Goal: Task Accomplishment & Management: Manage account settings

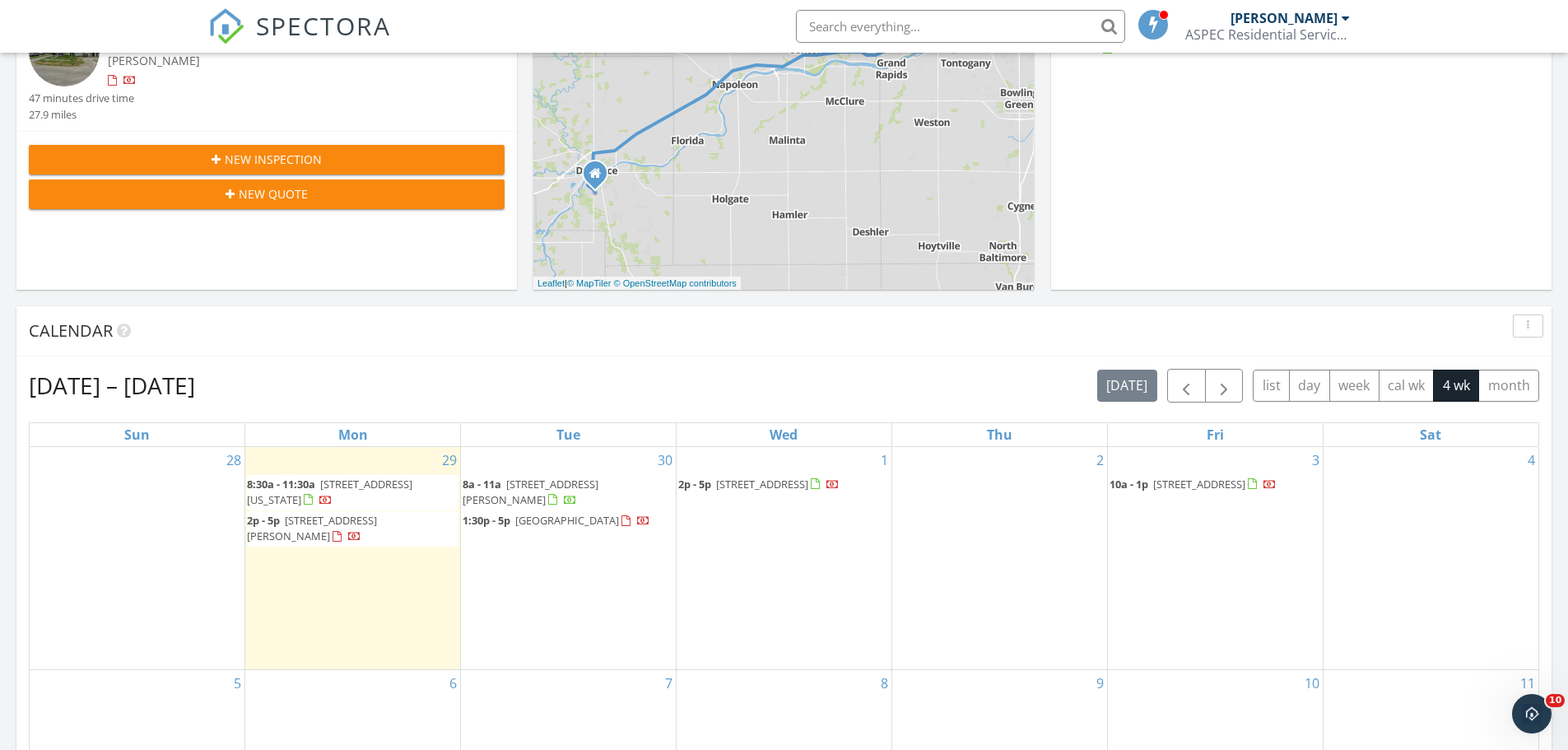
scroll to position [412, 0]
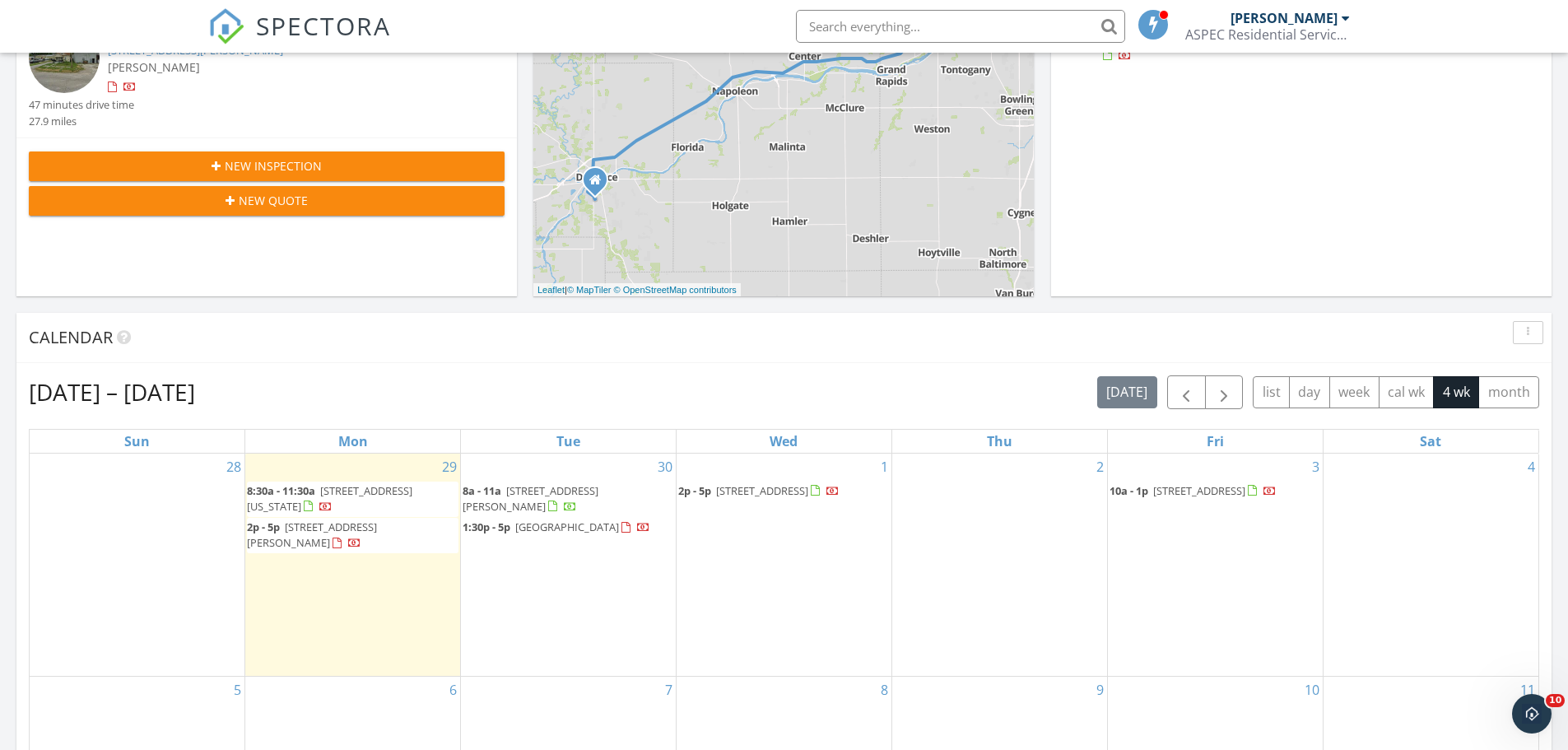
click at [375, 493] on span "21 Pennsylvania Avenue , Waterville 43566" at bounding box center [329, 498] width 165 height 31
click at [400, 488] on span "21 Pennsylvania Avenue , Waterville 43566" at bounding box center [329, 498] width 165 height 31
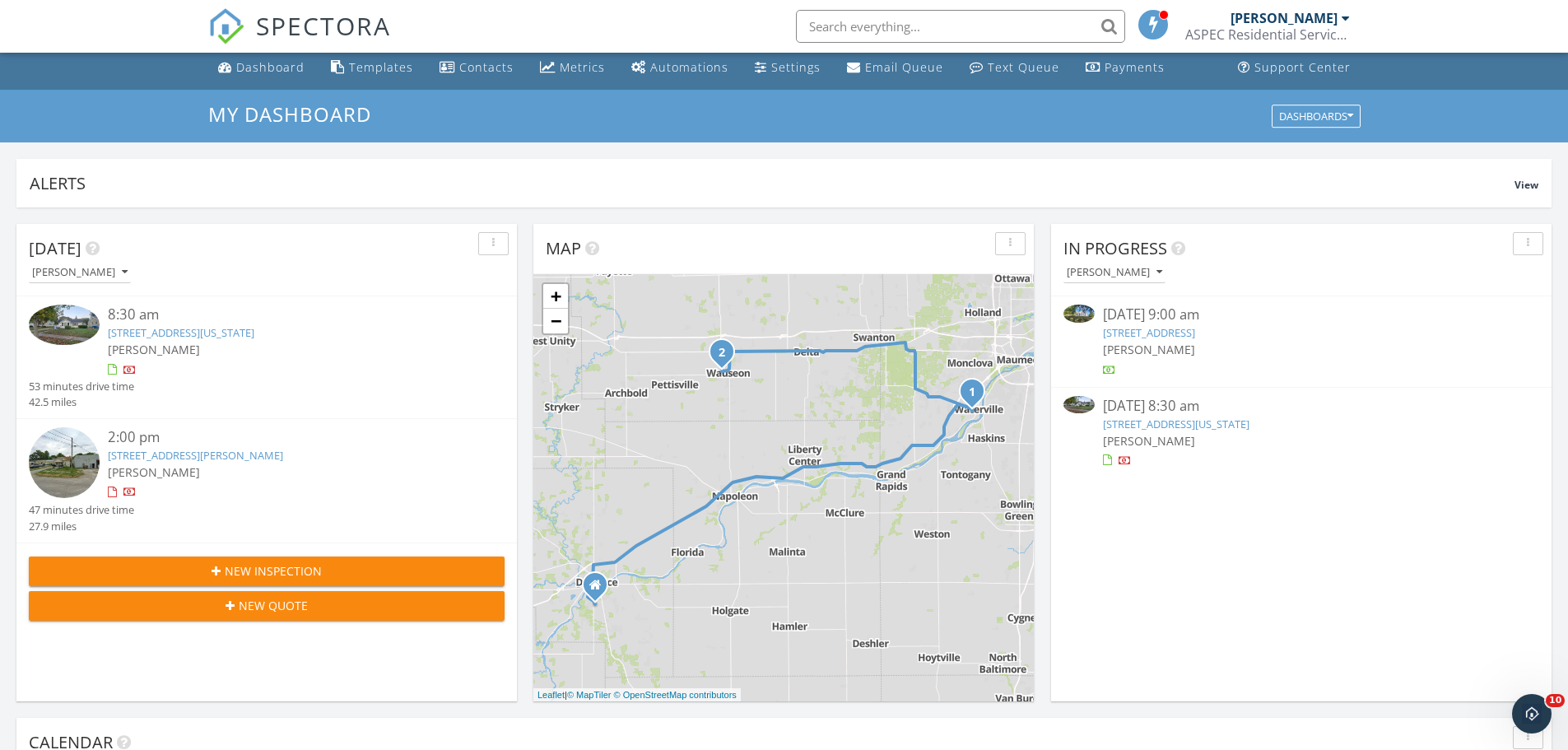
scroll to position [0, 0]
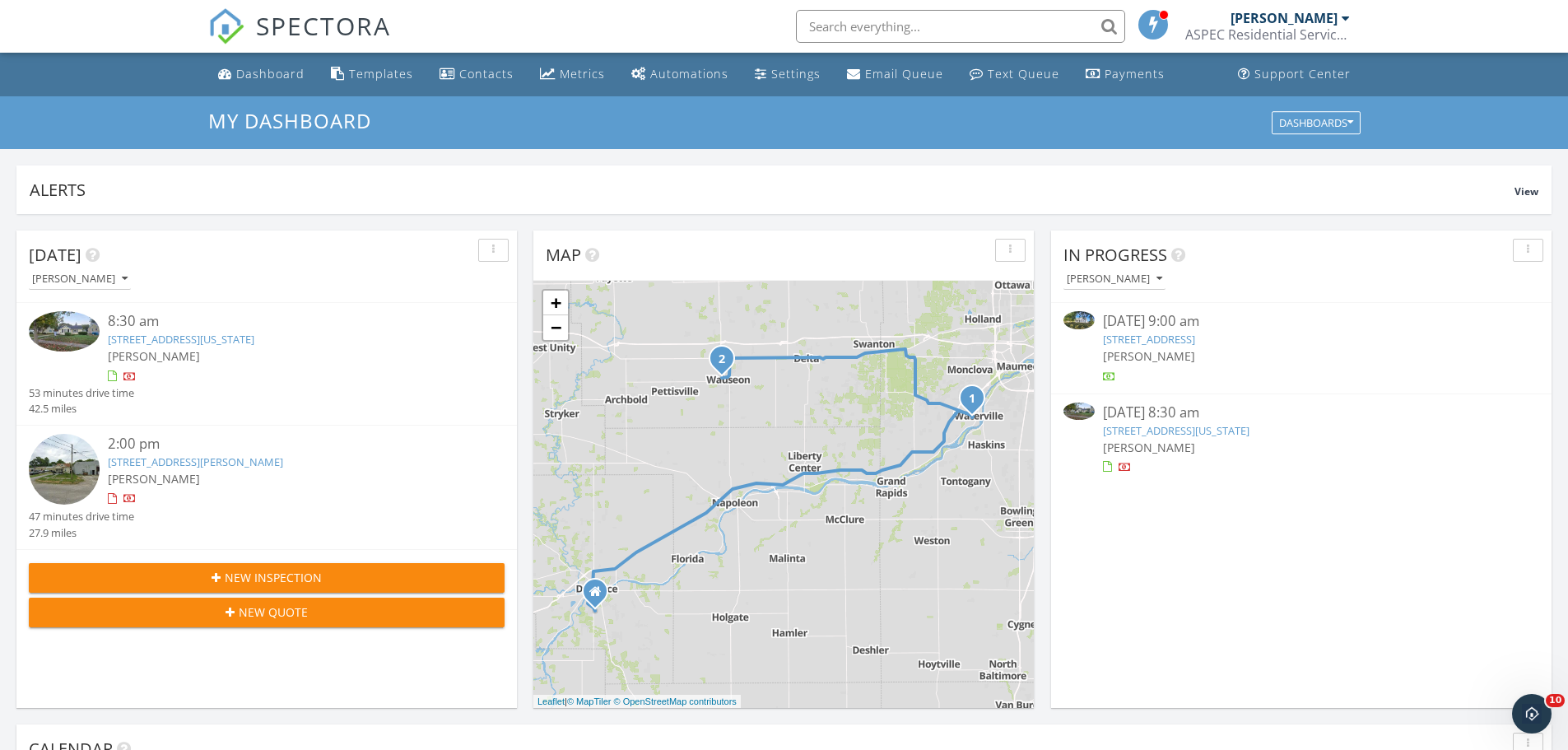
click at [175, 340] on link "21 Pennsylvania Avenue , Waterville, OH 43566" at bounding box center [181, 338] width 146 height 15
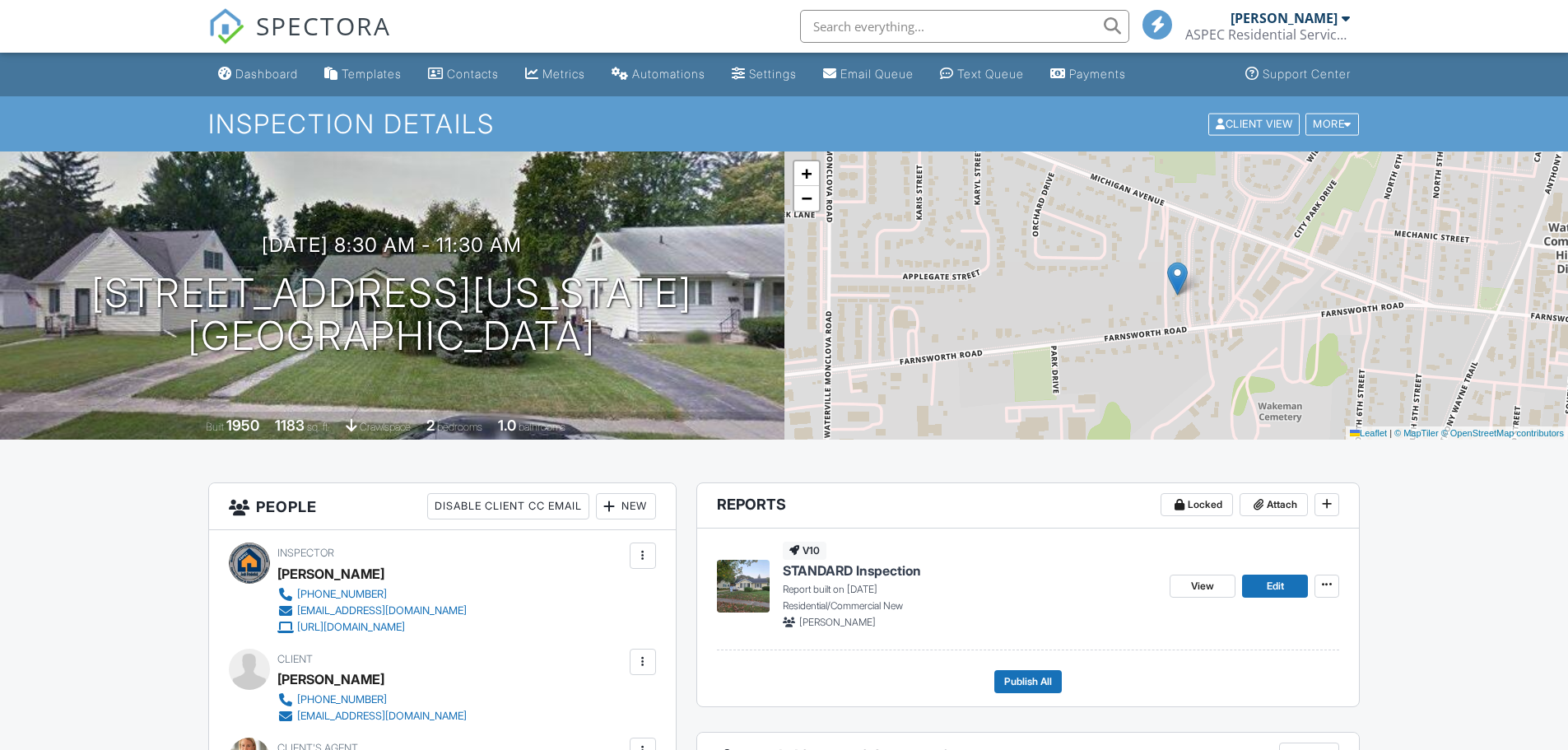
click at [808, 572] on span "STANDARD Inspection" at bounding box center [852, 570] width 138 height 18
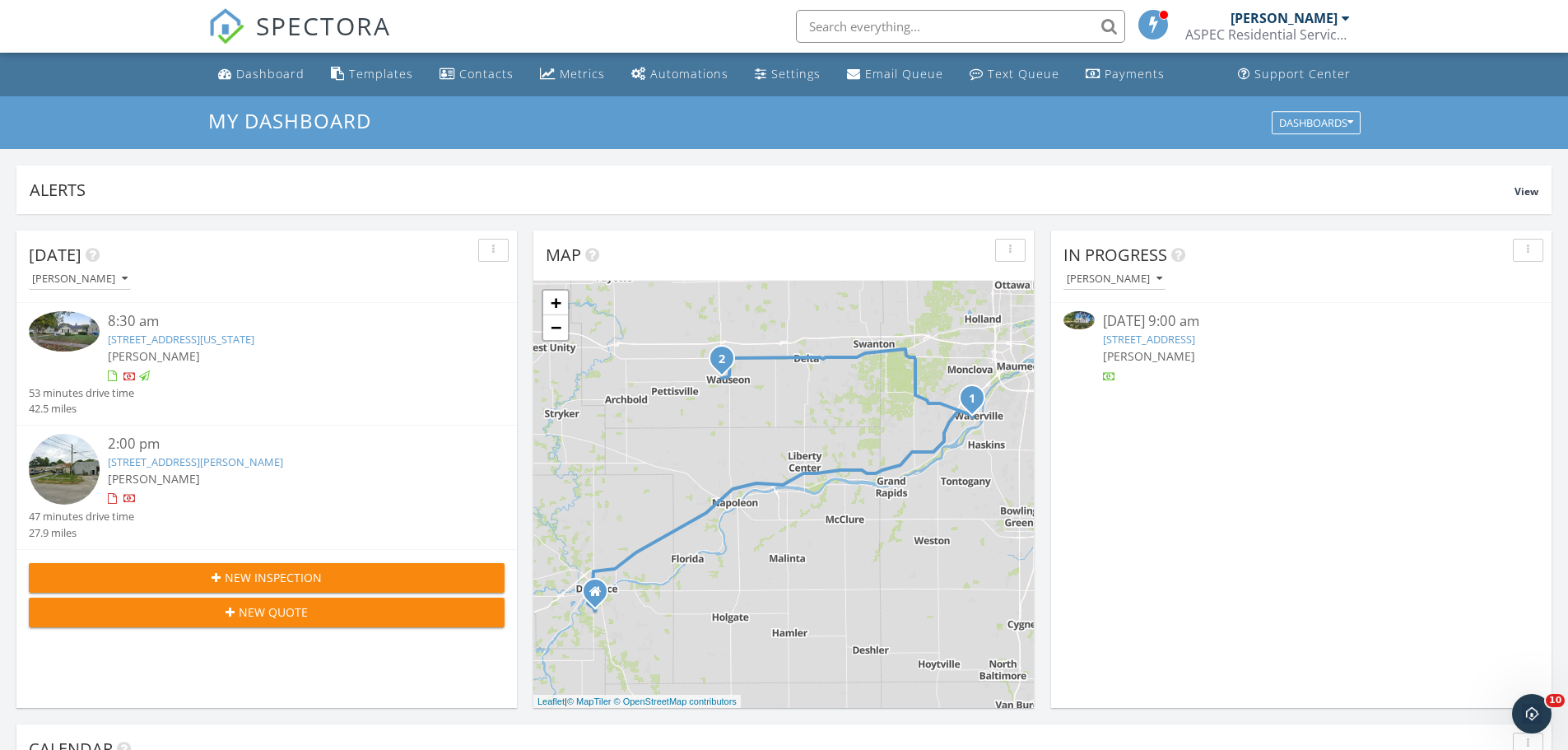
click at [151, 344] on link "21 Pennsylvania Avenue , Waterville, OH 43566" at bounding box center [181, 338] width 146 height 15
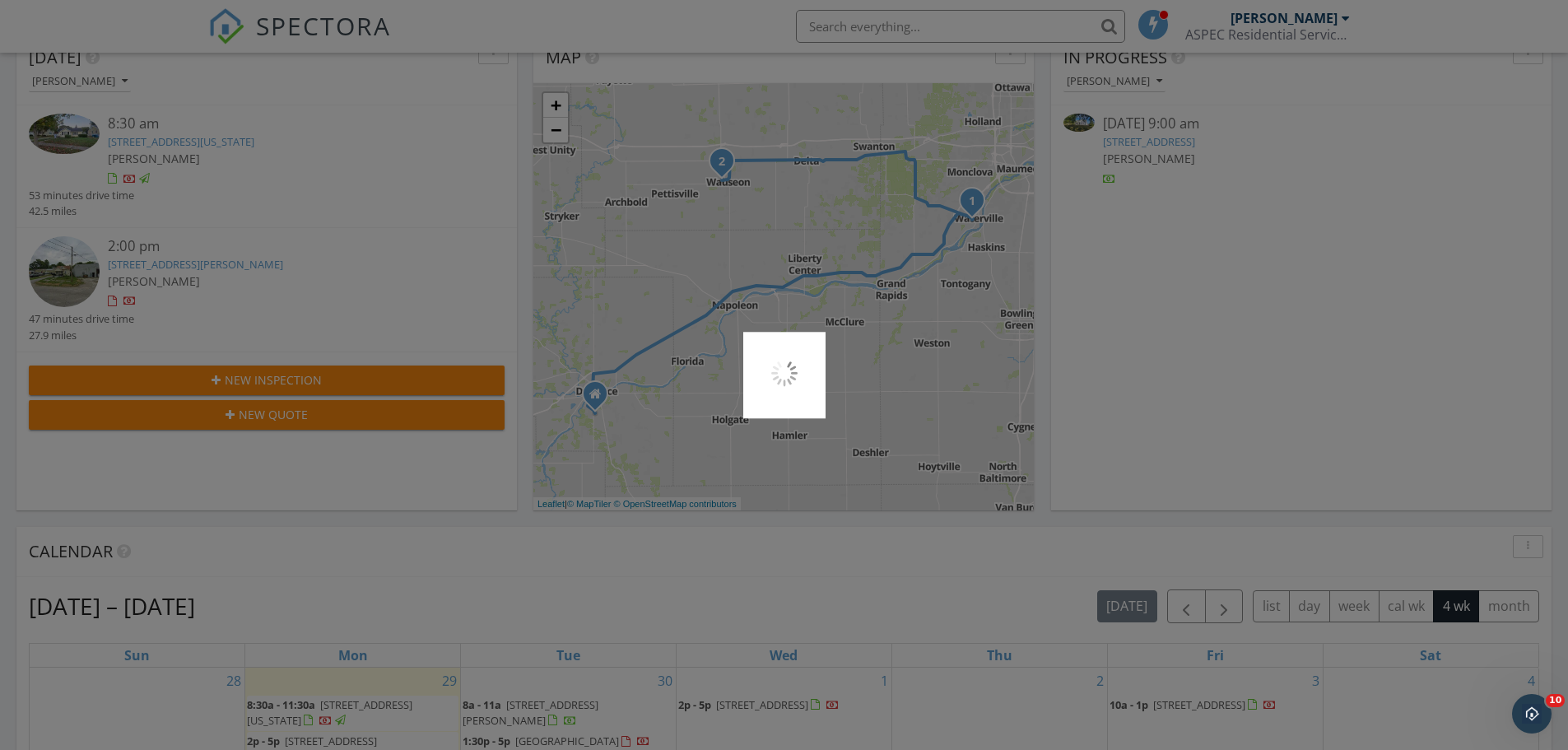
scroll to position [329, 0]
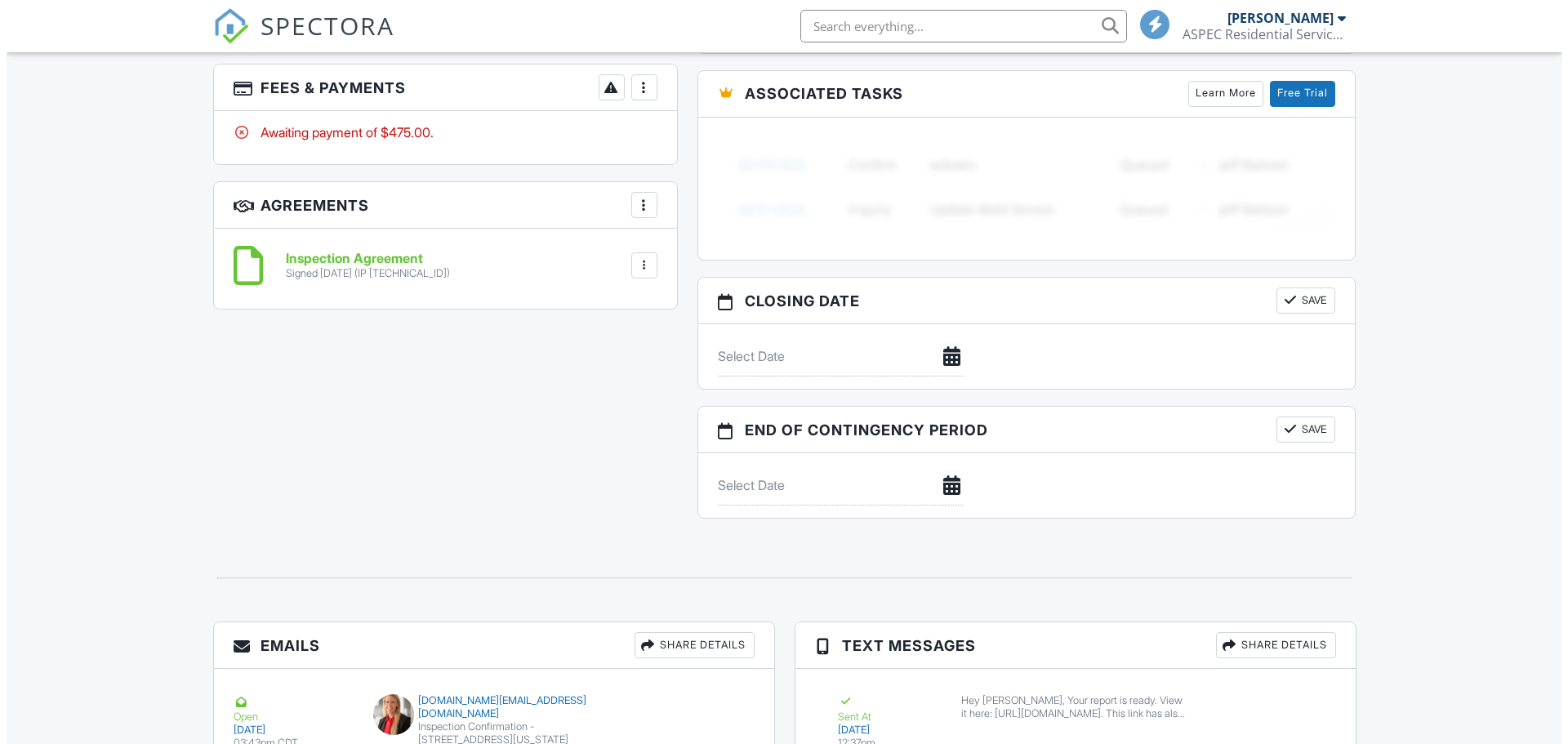
scroll to position [1175, 0]
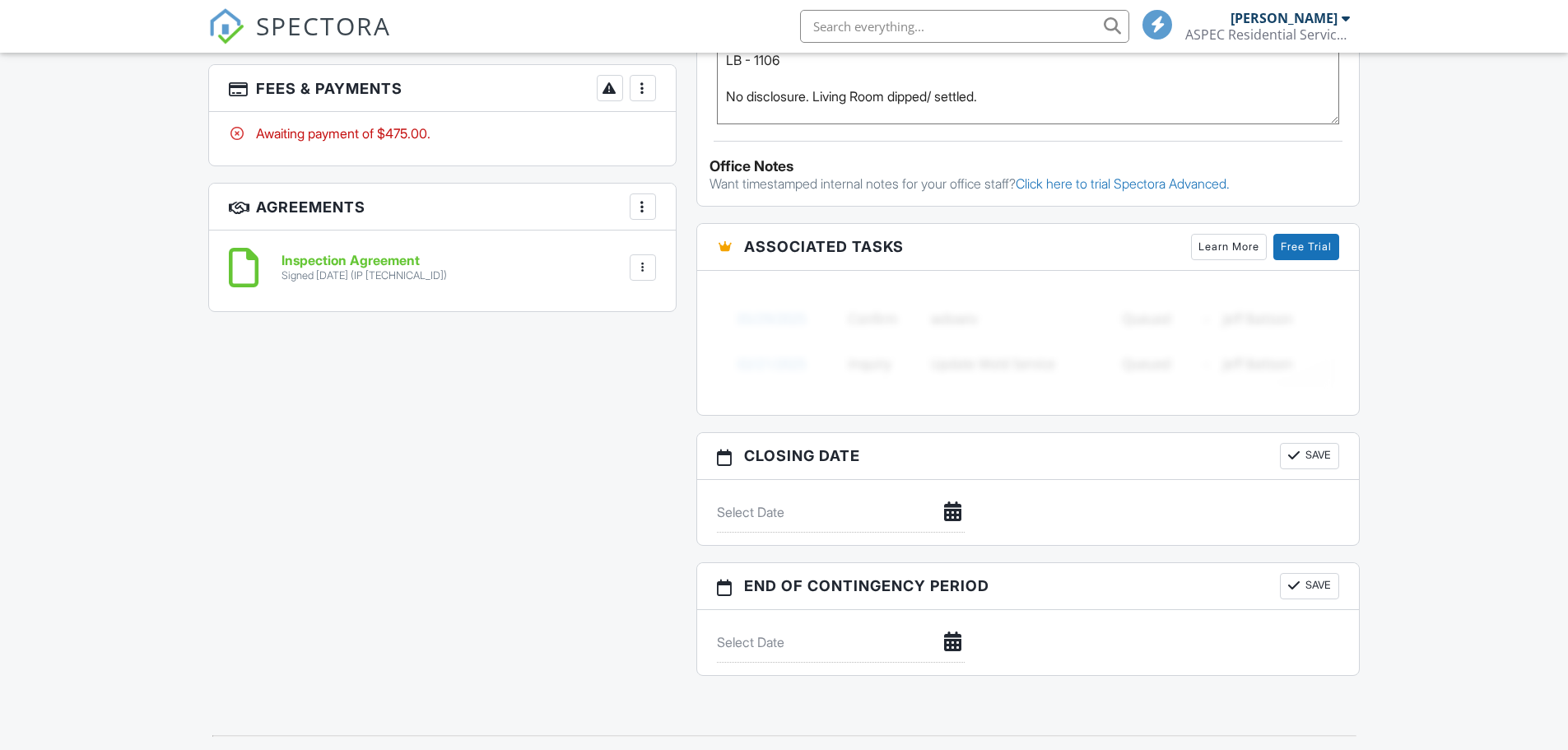
click at [644, 93] on div at bounding box center [643, 88] width 17 height 17
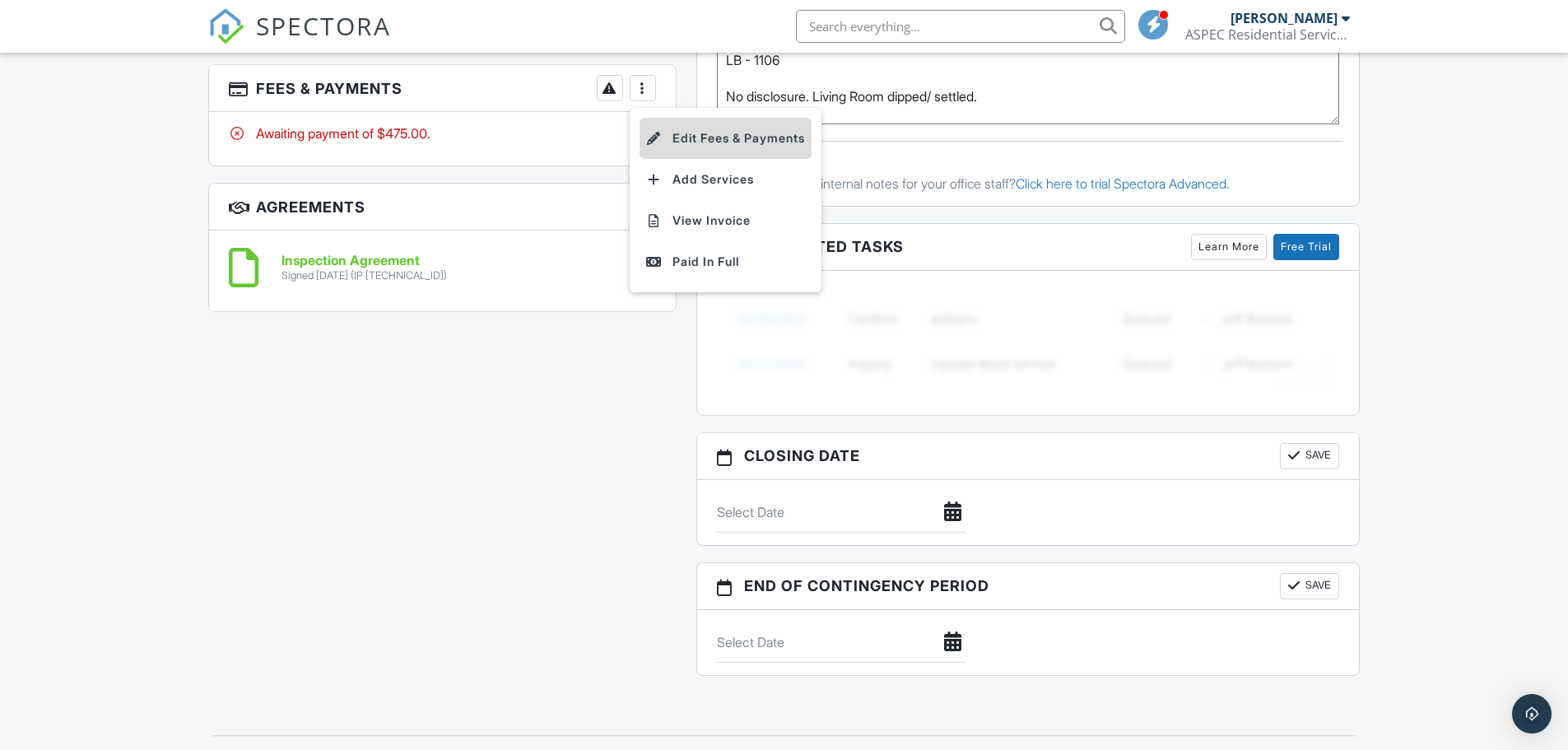
click at [710, 140] on li "Edit Fees & Payments" at bounding box center [725, 139] width 172 height 42
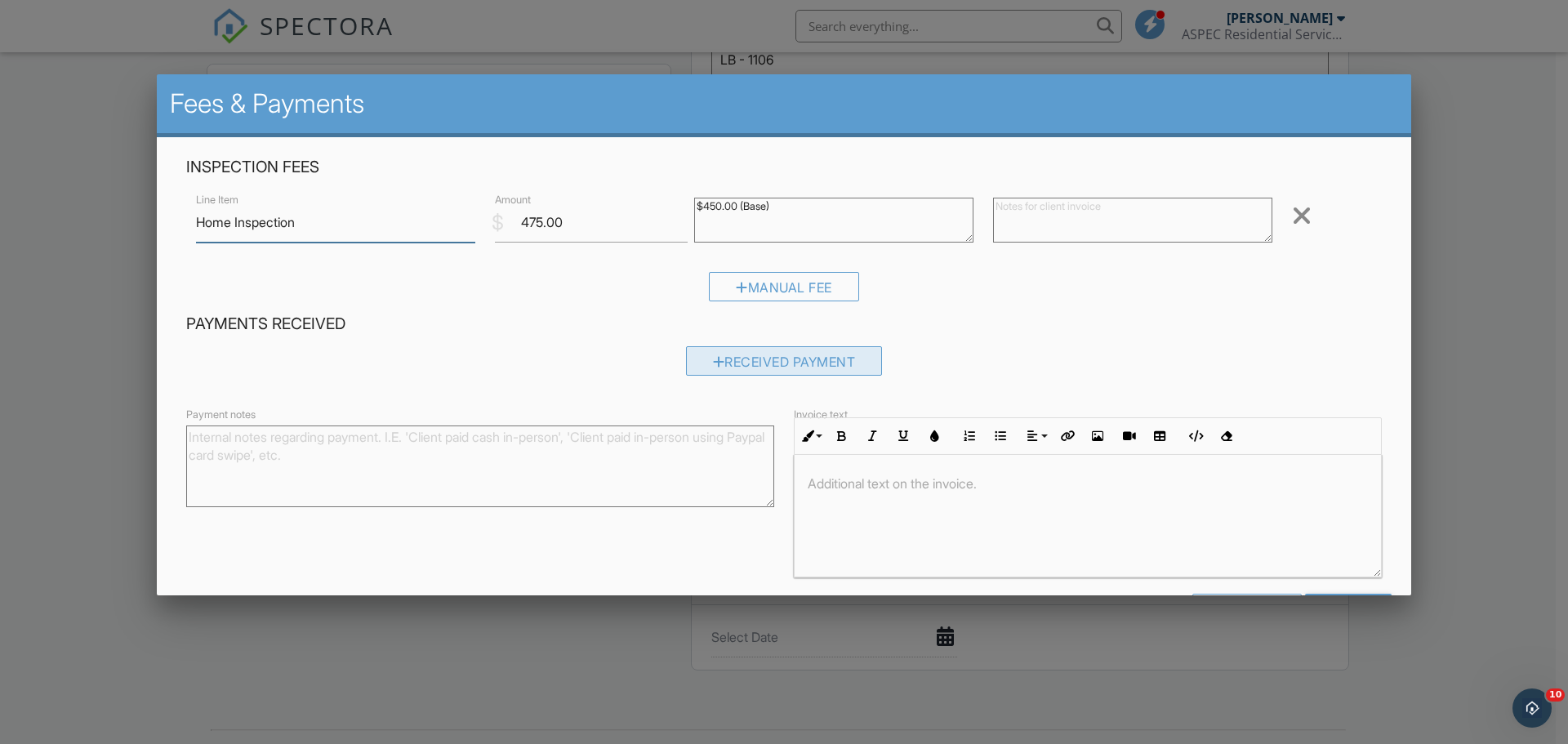
scroll to position [0, 0]
click at [751, 357] on div "Received Payment" at bounding box center [784, 361] width 197 height 29
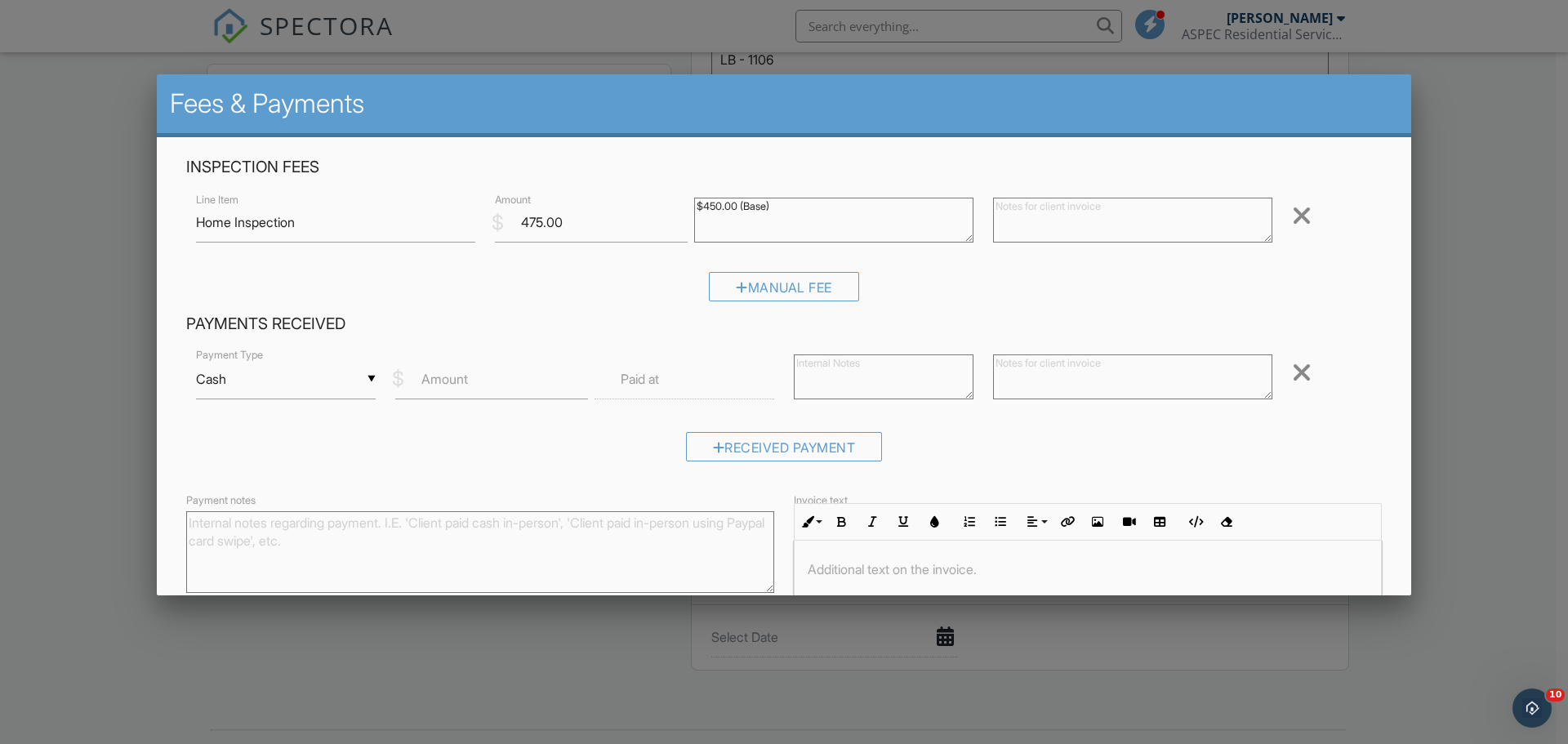
click at [328, 376] on div "▼ Cash Cash Check On-Site Card Other Cash Check On-Site Card Other" at bounding box center [286, 379] width 180 height 40
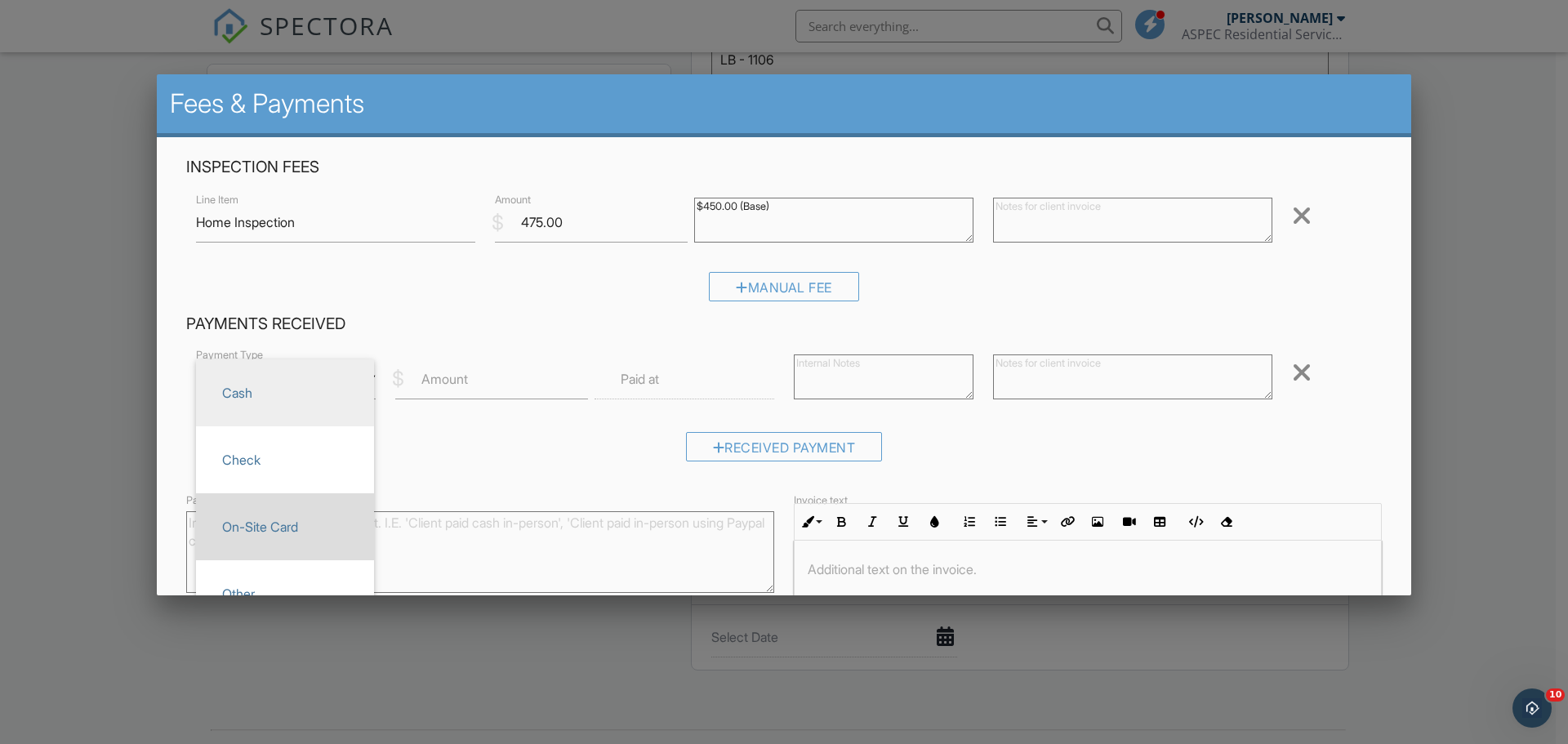
click at [283, 527] on span "On-Site Card" at bounding box center [285, 527] width 152 height 41
type input "On-Site Card"
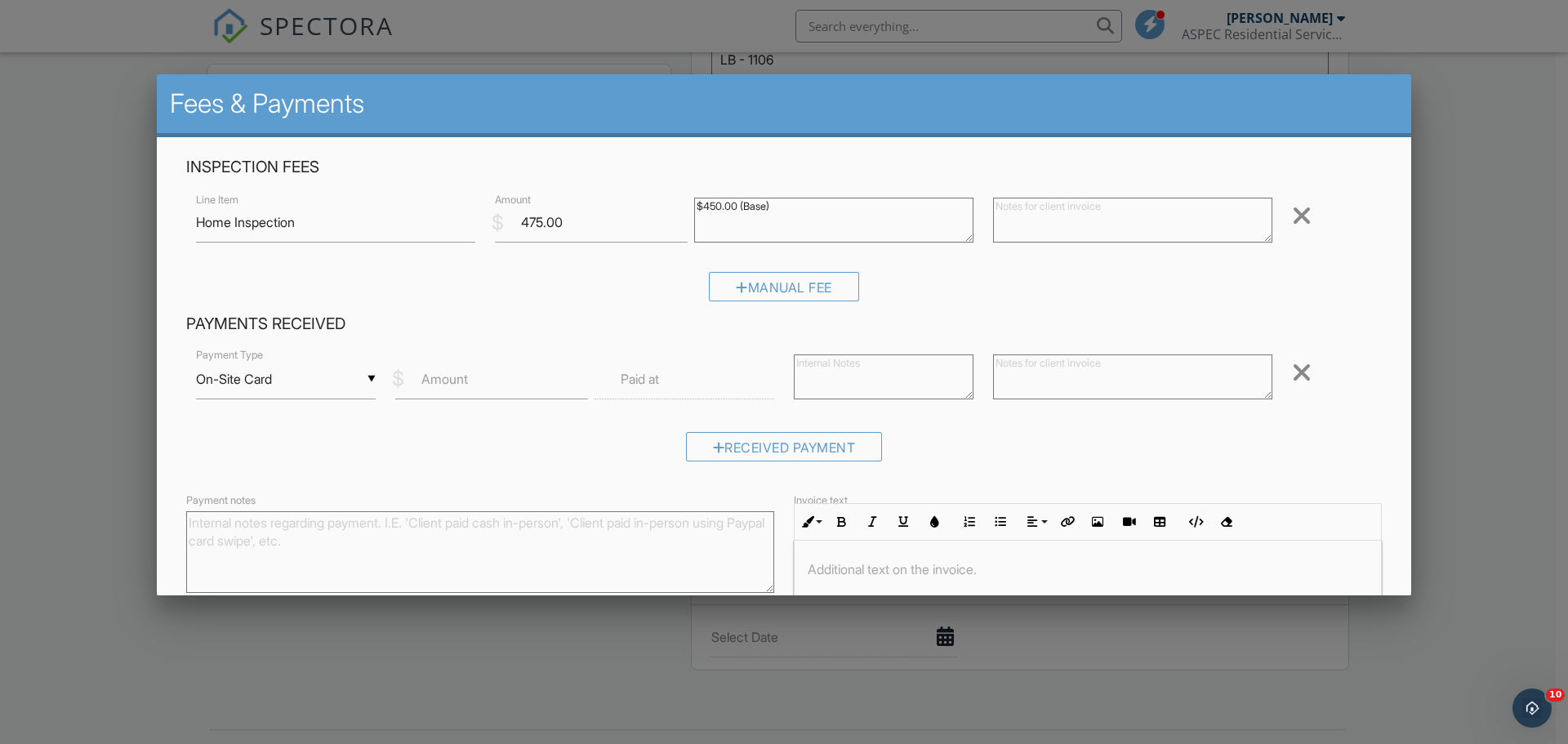
click at [437, 381] on label "Amount" at bounding box center [444, 379] width 46 height 18
click at [437, 381] on input "Amount" at bounding box center [492, 379] width 192 height 40
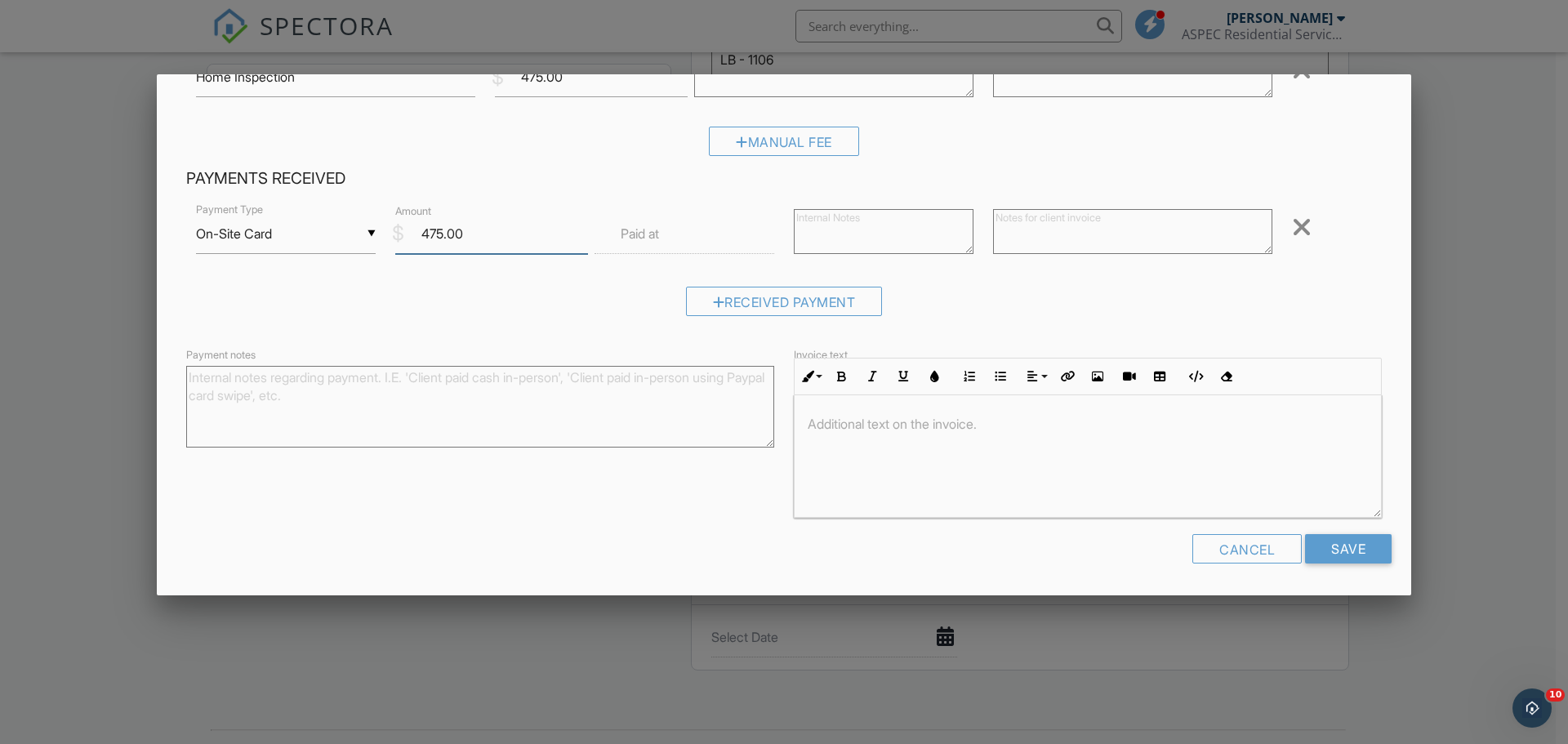
scroll to position [1, 0]
type input "475.00"
click at [1324, 544] on input "Save" at bounding box center [1348, 549] width 86 height 29
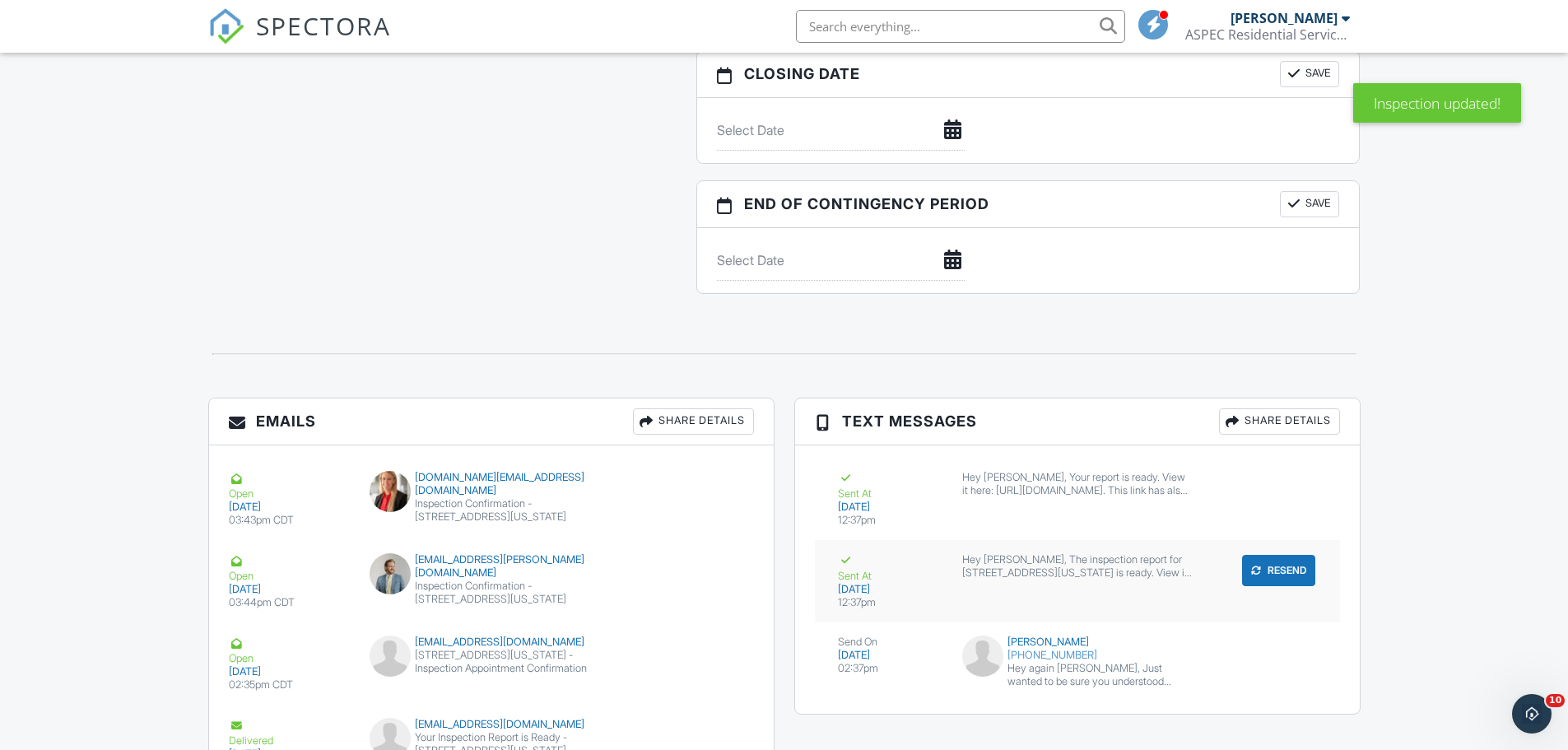
scroll to position [1716, 0]
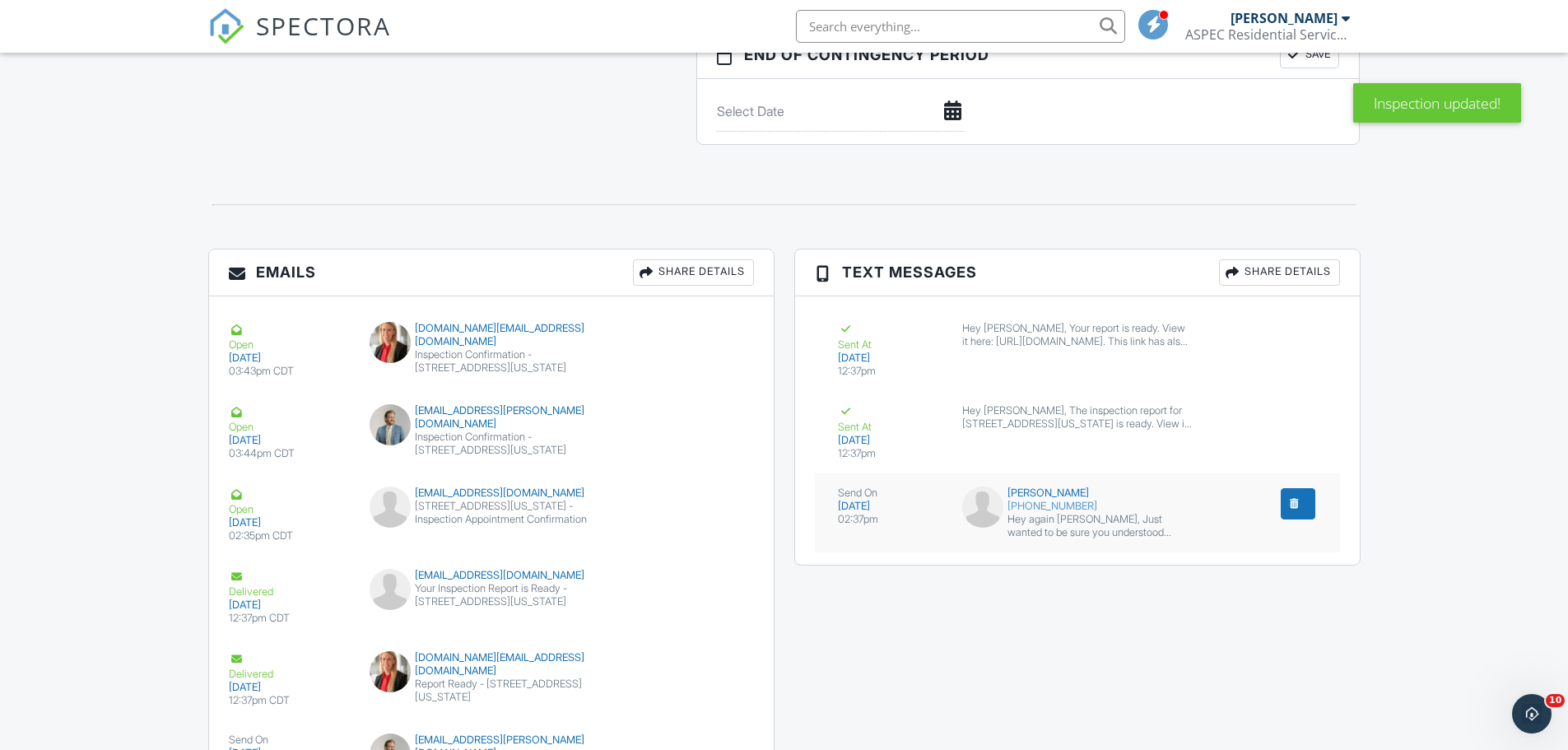
click at [1133, 527] on div "Hey again Katelynn, Just wanted to be sure you understood everything with the r…" at bounding box center [1099, 525] width 184 height 27
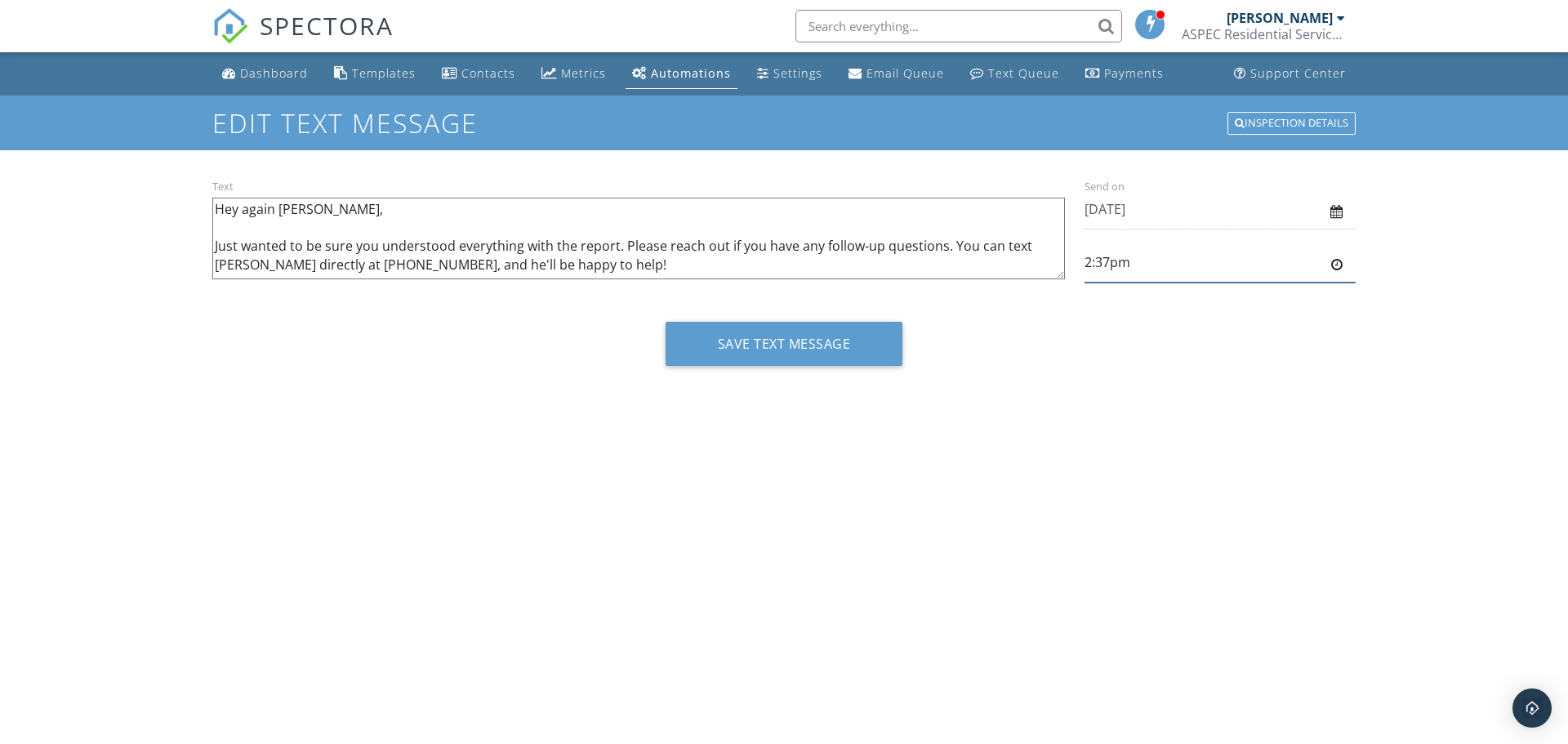
click at [1188, 260] on input "2:37pm" at bounding box center [1220, 262] width 271 height 40
click at [1138, 377] on body "SPECTORA [PERSON_NAME] ASPEC Residential Services, LLC Role: Inspector Change R…" at bounding box center [784, 366] width 1568 height 732
click at [1105, 258] on input "5:30pm" at bounding box center [1220, 262] width 271 height 40
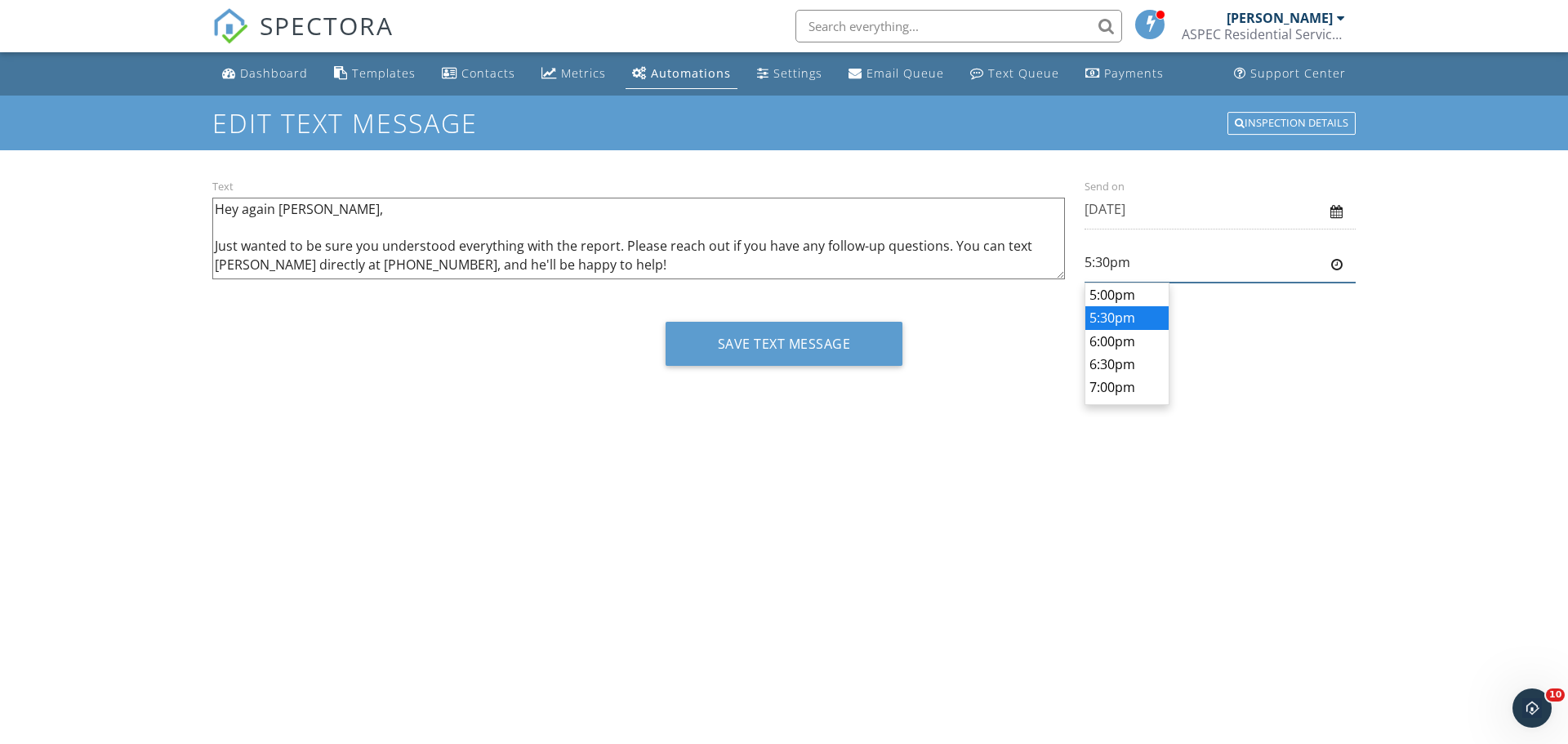
drag, startPoint x: 1096, startPoint y: 258, endPoint x: 1112, endPoint y: 258, distance: 16.0
click at [1112, 258] on input "5:30pm" at bounding box center [1220, 262] width 271 height 40
click at [1234, 260] on input "5:30pm" at bounding box center [1220, 262] width 271 height 40
click at [1110, 333] on body "SPECTORA Josh Frederick ASPEC Residential Services, LLC Role: Inspector Change …" at bounding box center [784, 366] width 1568 height 732
click at [1107, 268] on input "6:00pm" at bounding box center [1220, 262] width 271 height 40
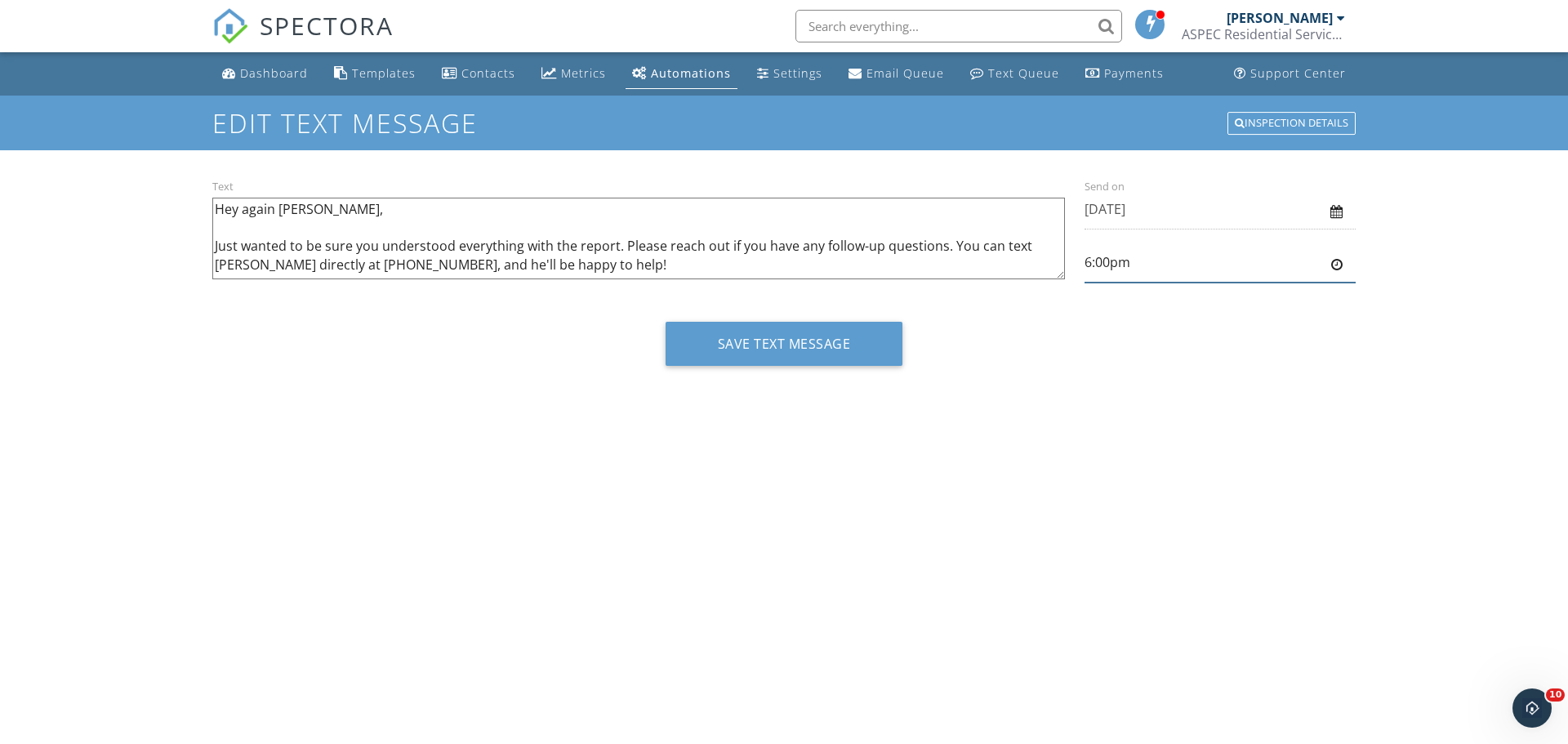
scroll to position [580, 0]
drag, startPoint x: 1097, startPoint y: 265, endPoint x: 1108, endPoint y: 265, distance: 11.0
click at [1108, 265] on input "6:00pm" at bounding box center [1220, 262] width 271 height 40
type input "6:19pm"
click at [1347, 359] on div "Save Text Message" at bounding box center [783, 349] width 1143 height 56
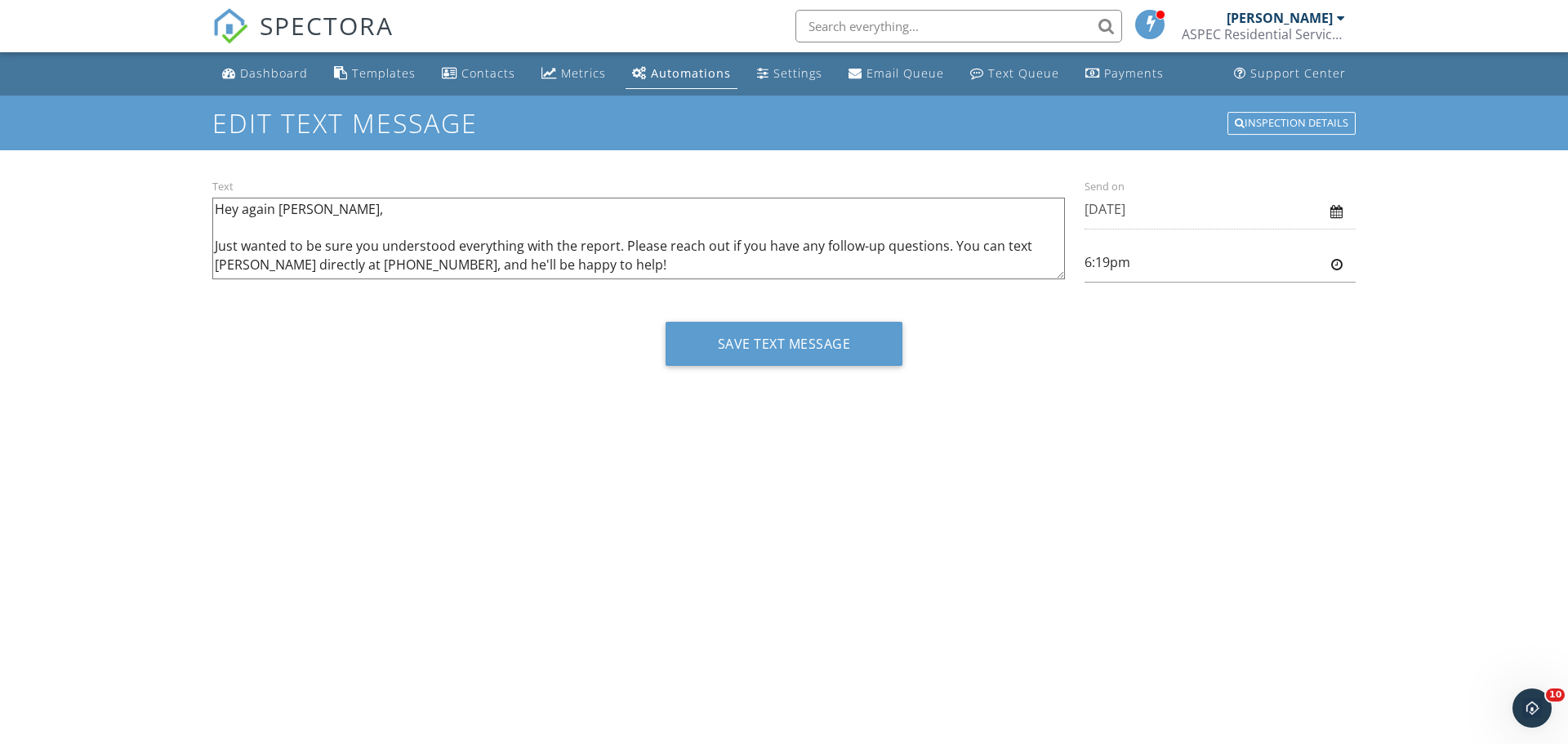
click at [380, 245] on textarea "Hey again Katelynn, Just wanted to be sure you understood everything with the r…" at bounding box center [638, 238] width 853 height 81
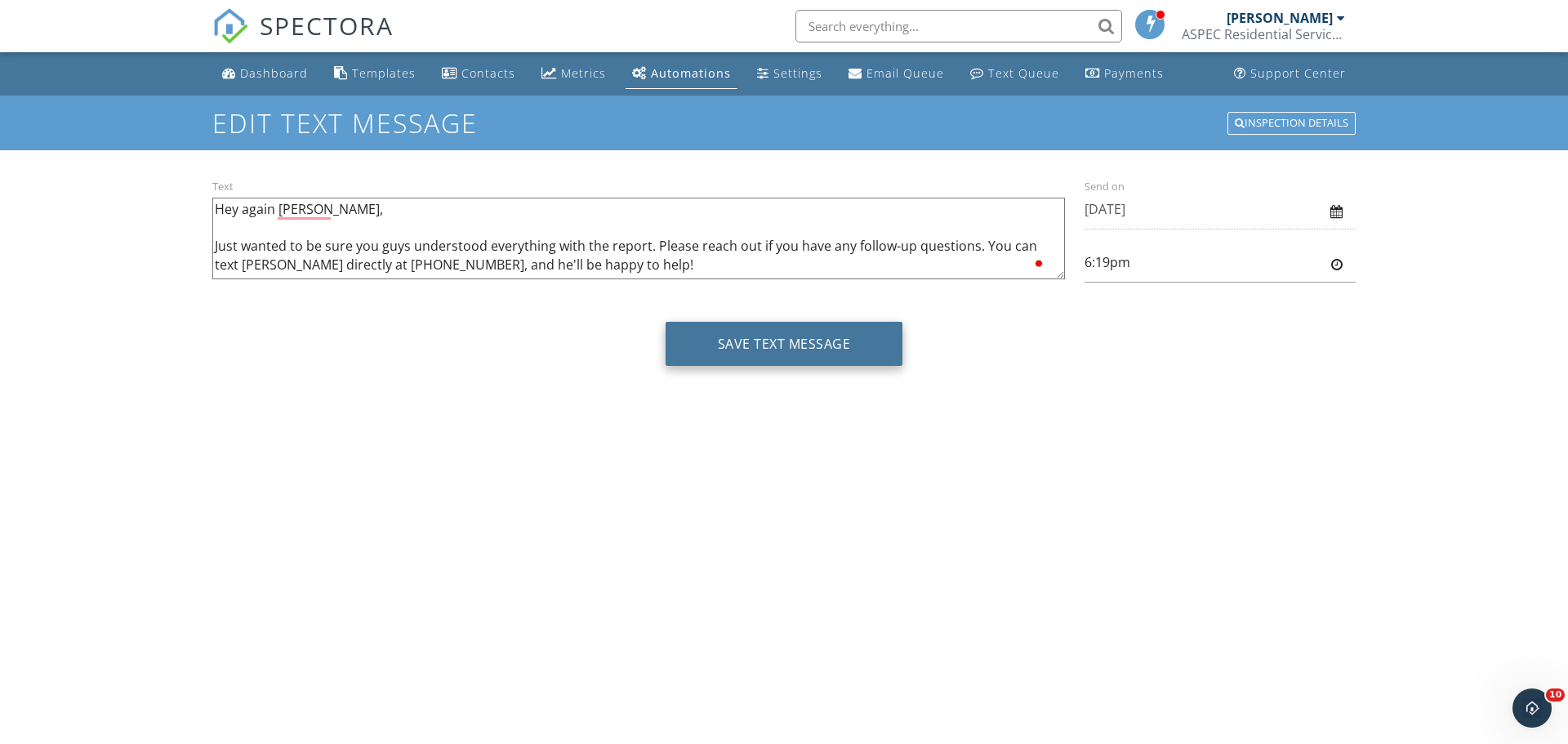
type textarea "Hey again [PERSON_NAME], Just wanted to be sure you guys understood everything …"
click at [785, 338] on button "Save Text Message" at bounding box center [784, 344] width 237 height 44
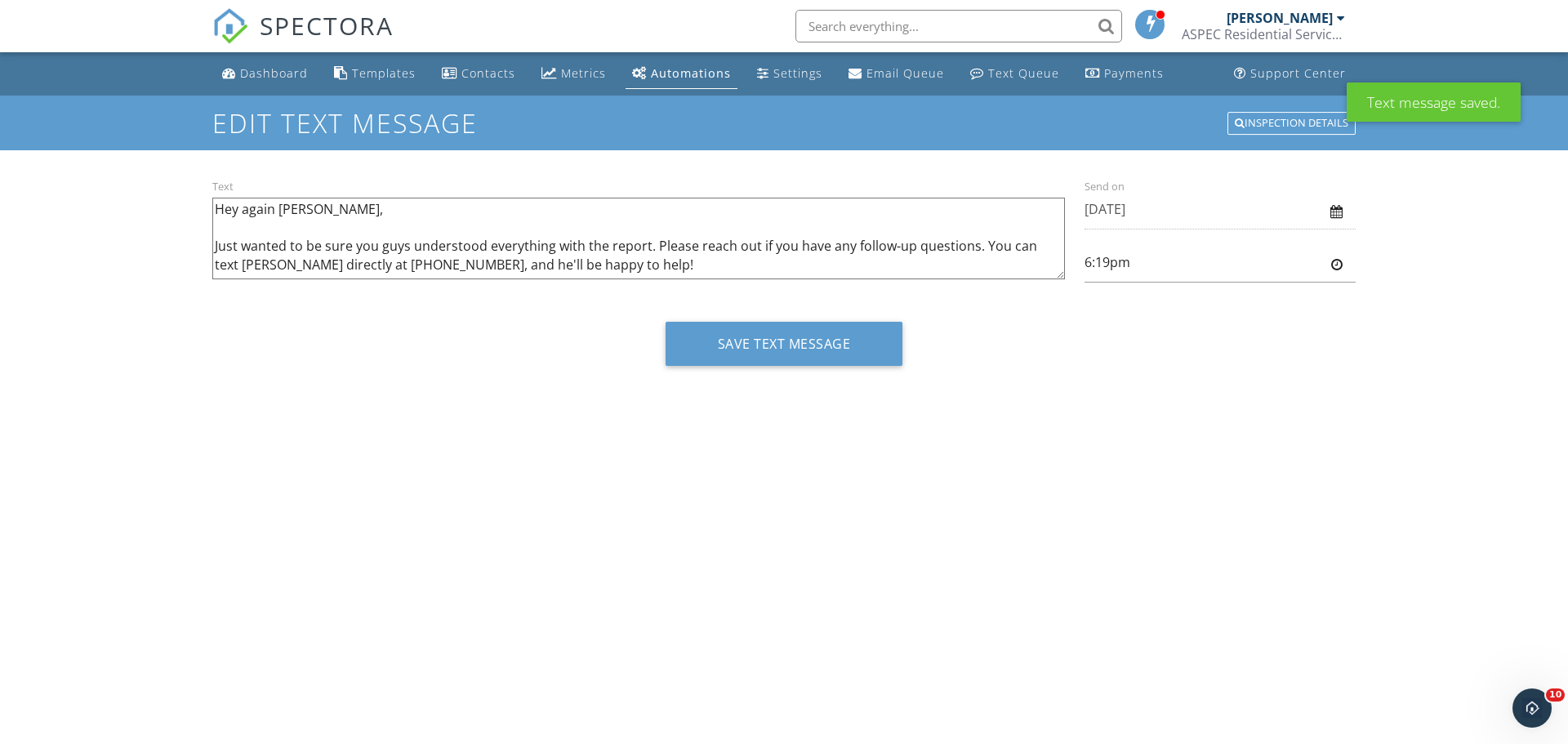
click at [1298, 119] on div "Inspection Details" at bounding box center [1291, 123] width 129 height 23
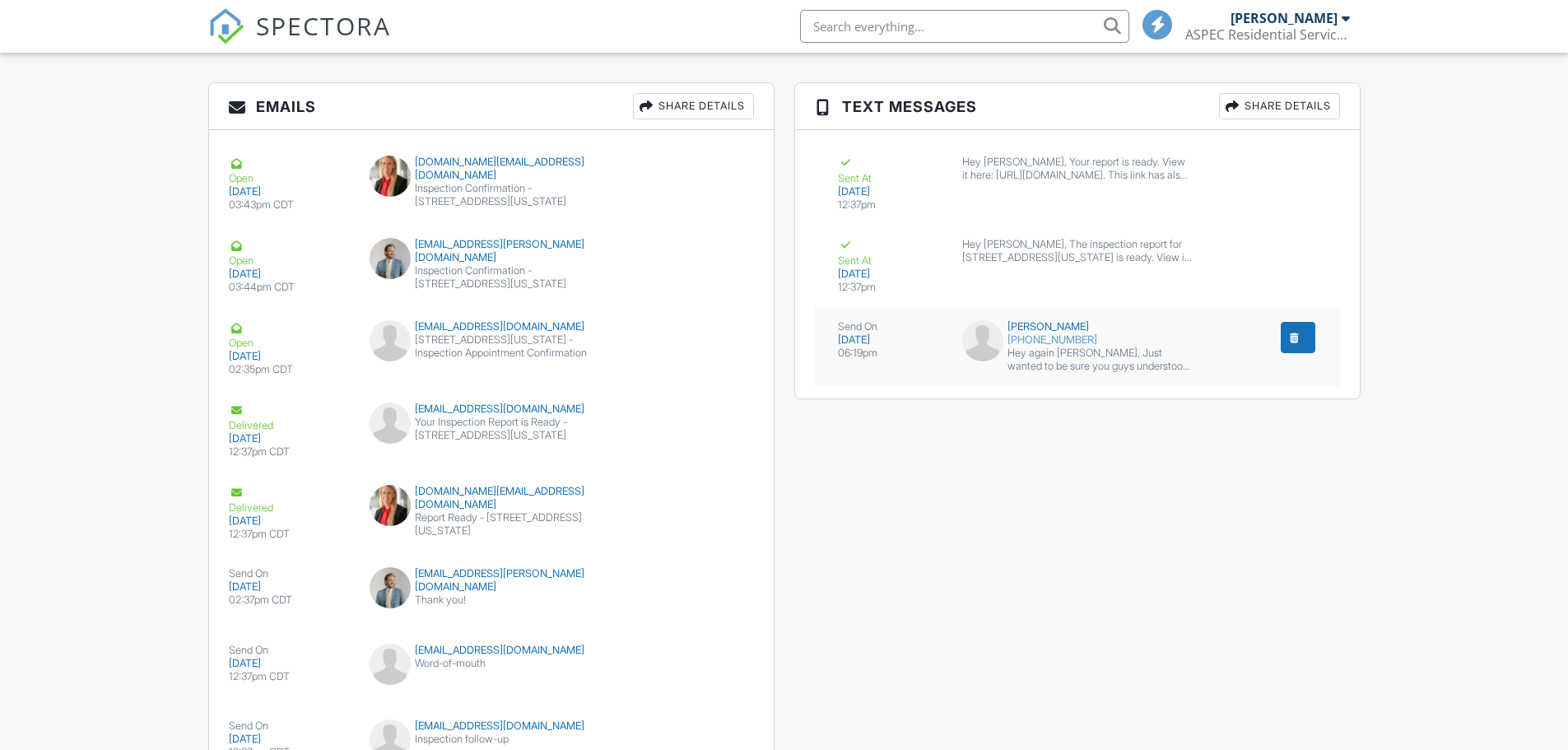
click at [1120, 354] on div "Hey again [PERSON_NAME], Just wanted to be sure you guys understood everything …" at bounding box center [1099, 359] width 184 height 27
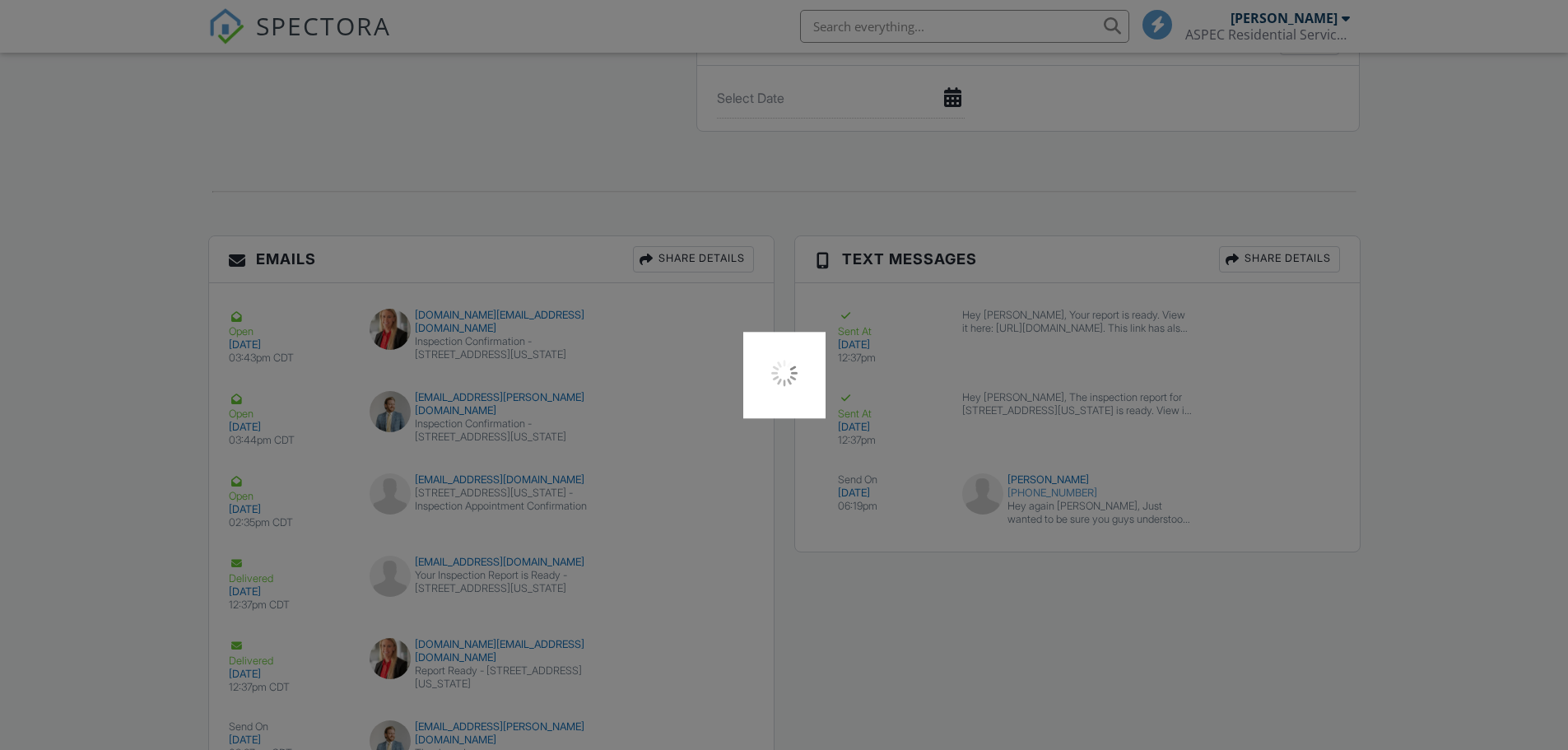
scroll to position [1882, 0]
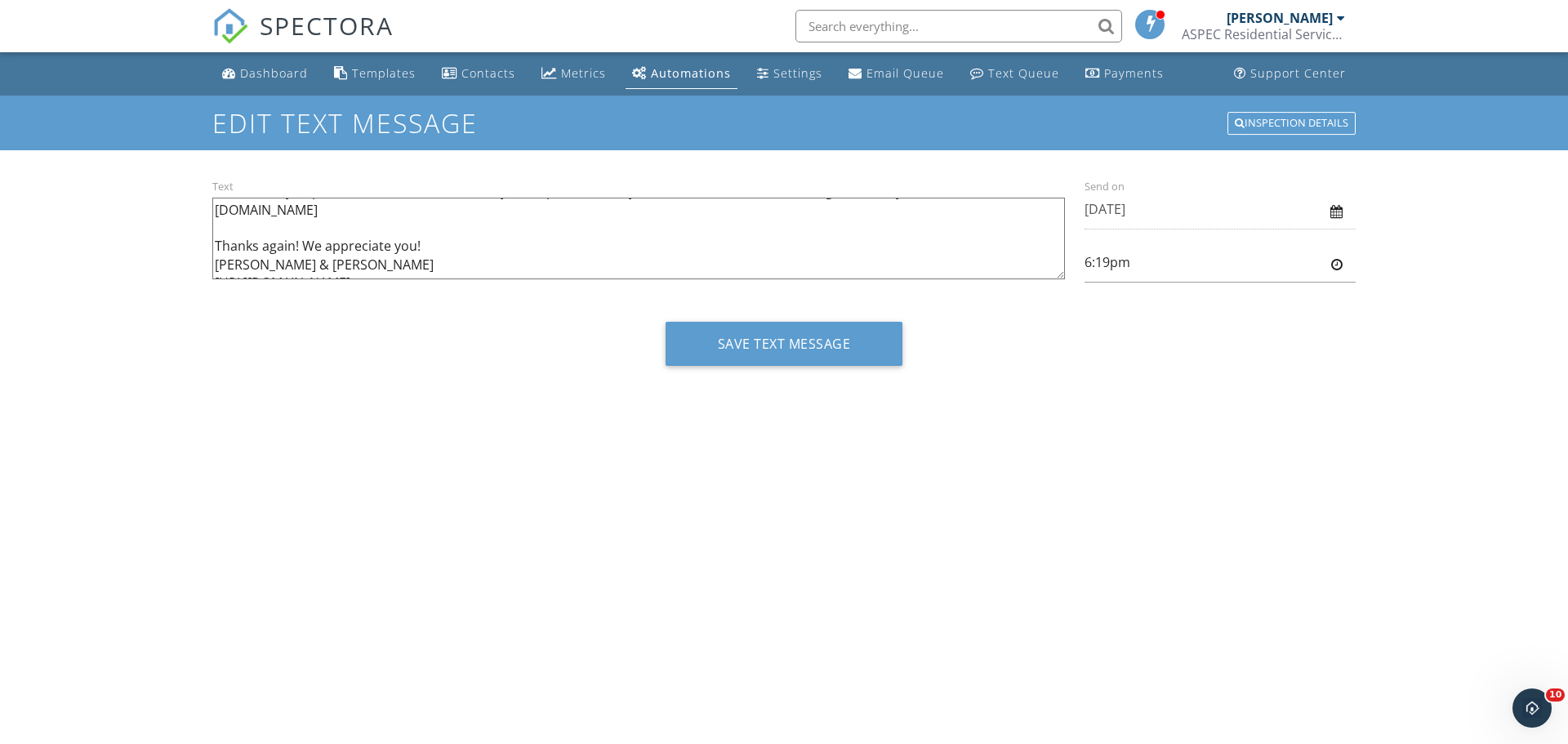
scroll to position [124, 0]
click at [1284, 124] on div "Inspection Details" at bounding box center [1291, 123] width 129 height 23
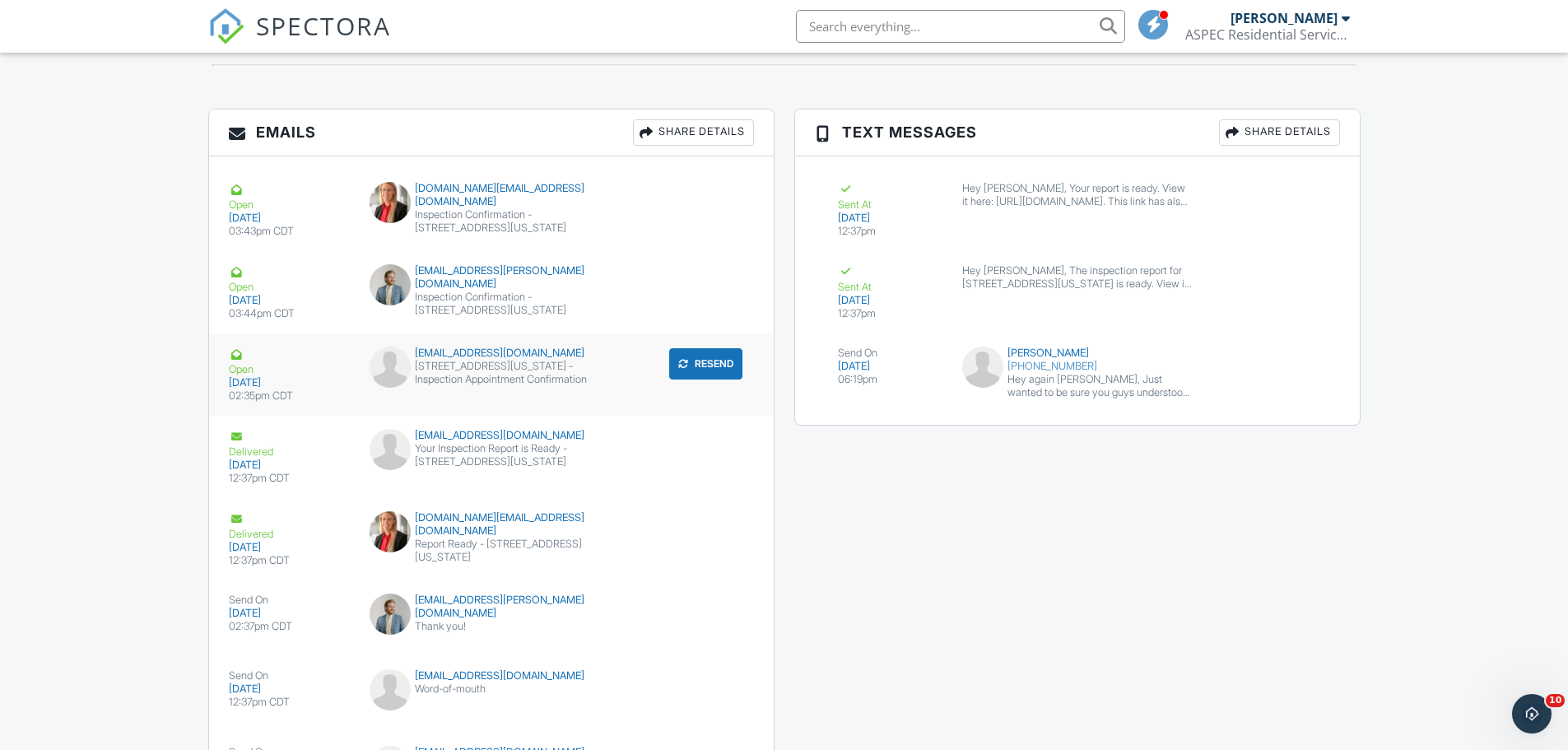
scroll to position [1987, 0]
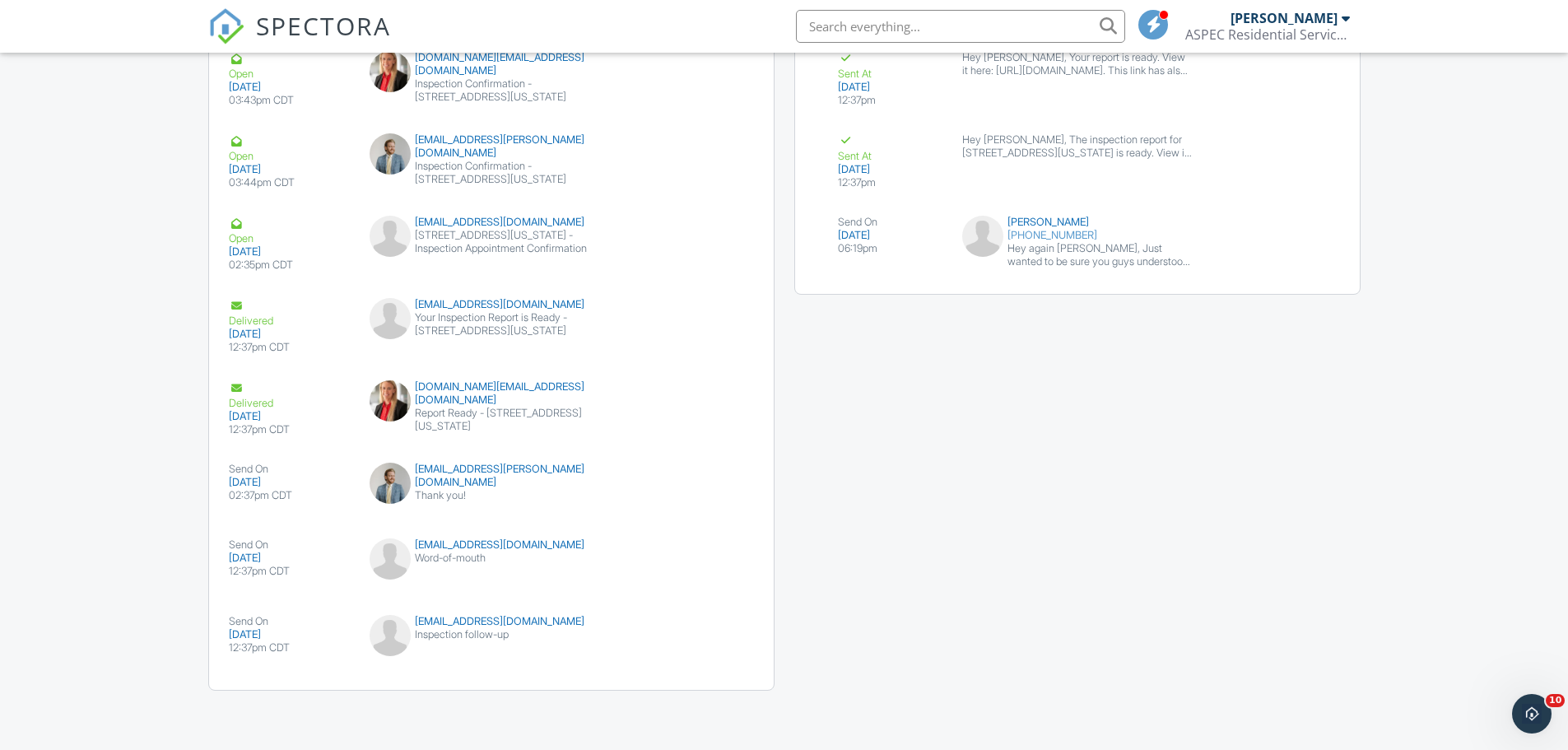
click at [716, 481] on div "submit" at bounding box center [721, 480] width 17 height 17
